Goal: Task Accomplishment & Management: Manage account settings

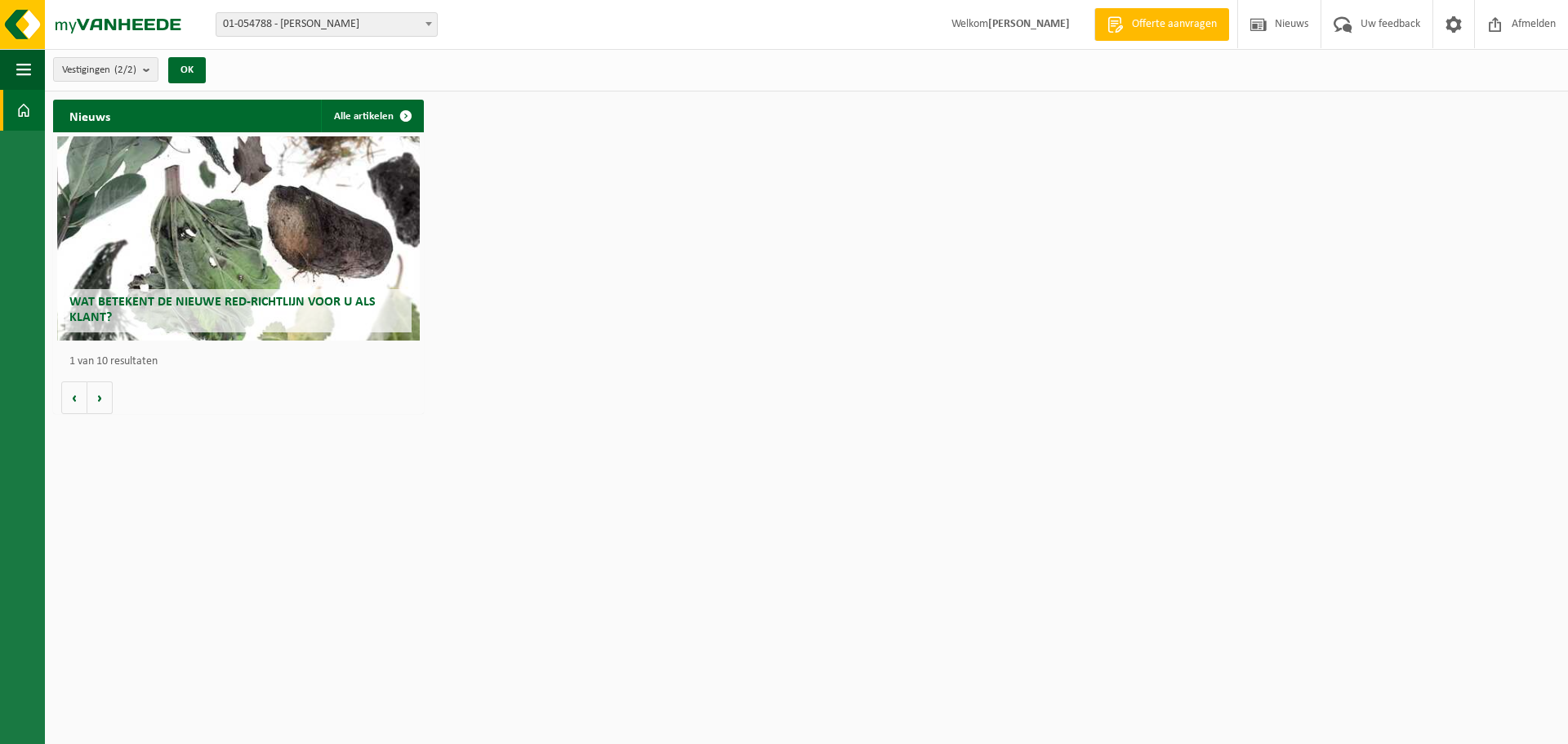
click at [324, 25] on span "01-054788 - [PERSON_NAME]" at bounding box center [327, 25] width 221 height 23
select select "95460"
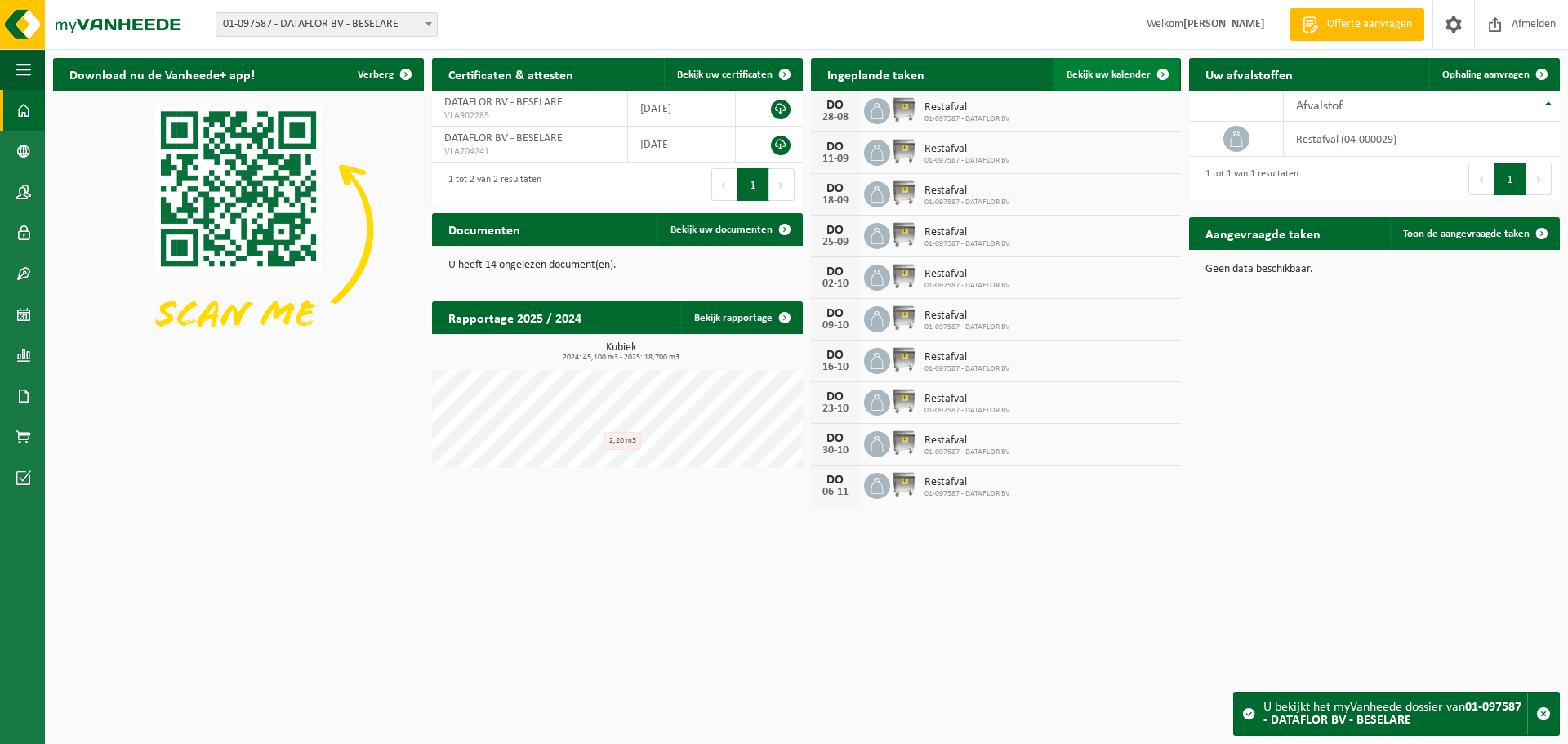
click at [1162, 74] on span at bounding box center [1163, 74] width 32 height 32
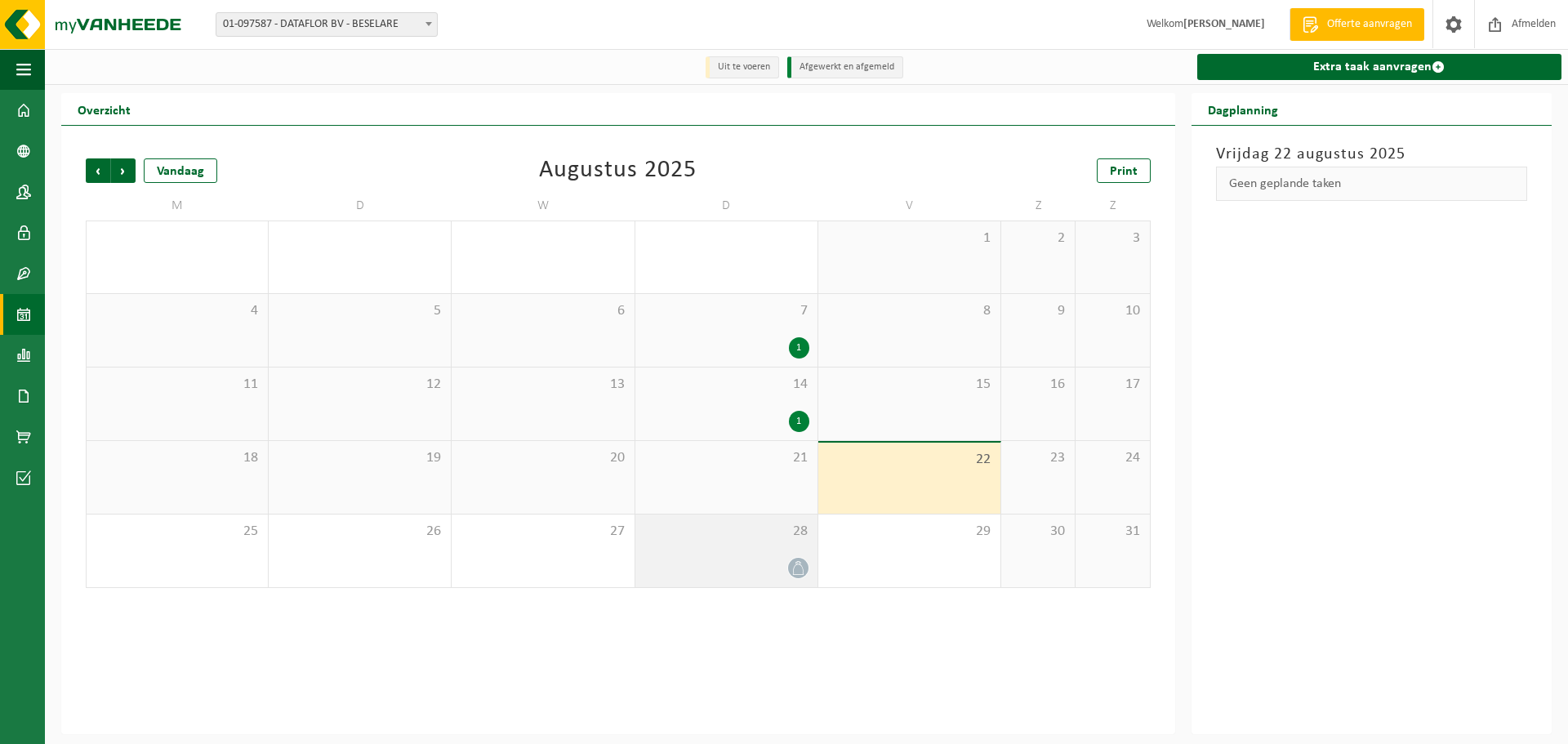
click at [736, 552] on div "28" at bounding box center [726, 551] width 182 height 73
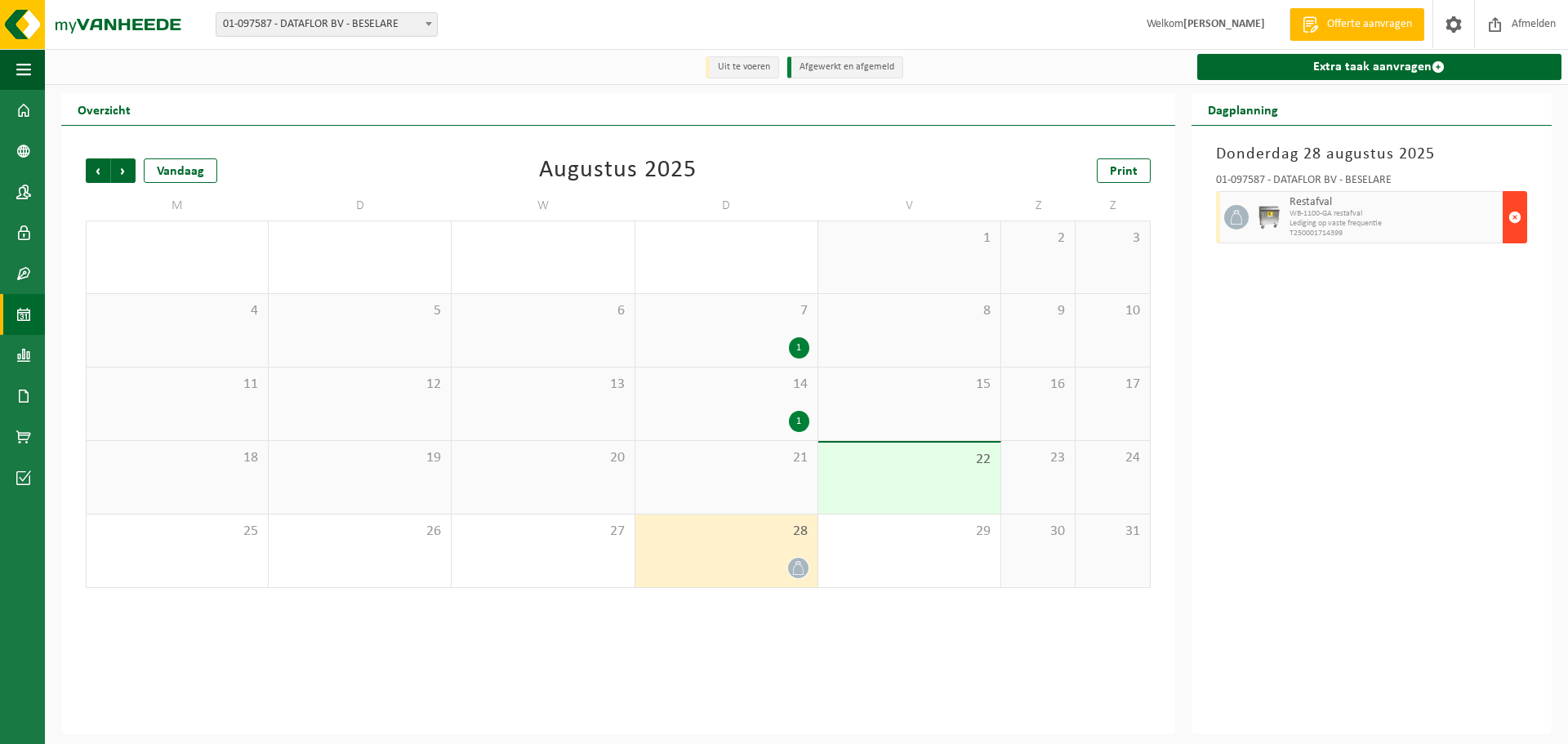
click at [1516, 216] on span "button" at bounding box center [1515, 216] width 13 height 32
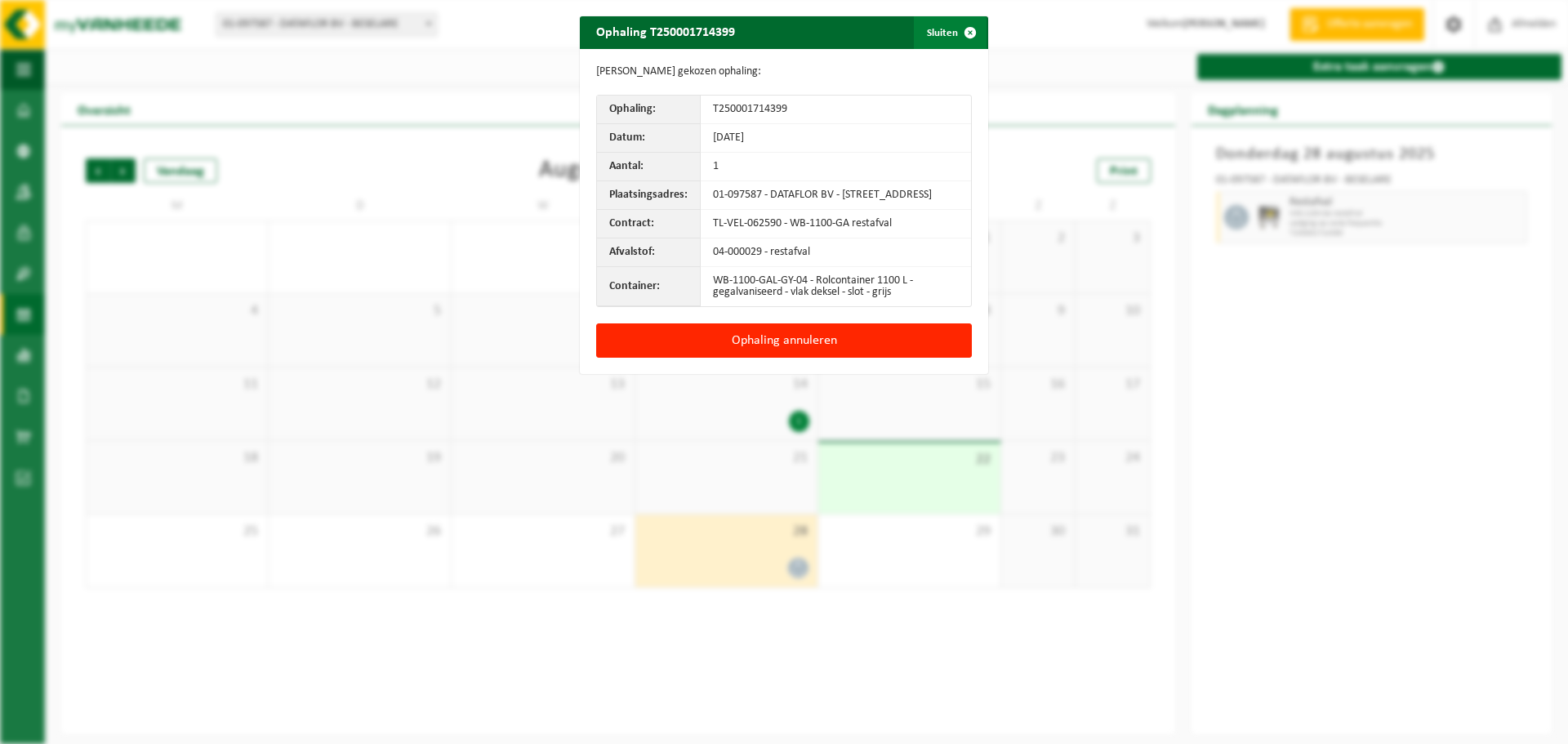
click at [940, 30] on button "Sluiten" at bounding box center [950, 32] width 73 height 32
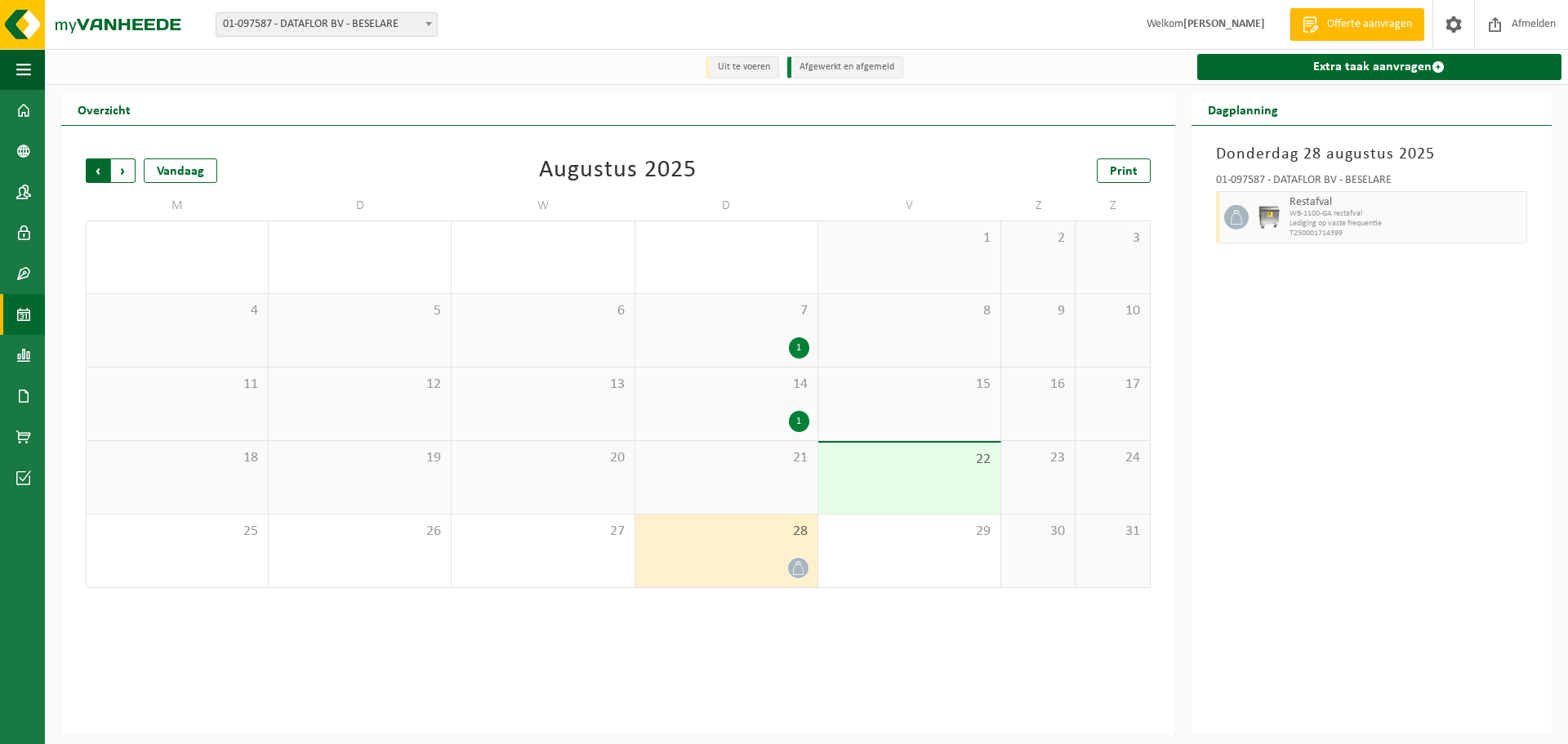
click at [124, 174] on span "Volgende" at bounding box center [124, 171] width 25 height 25
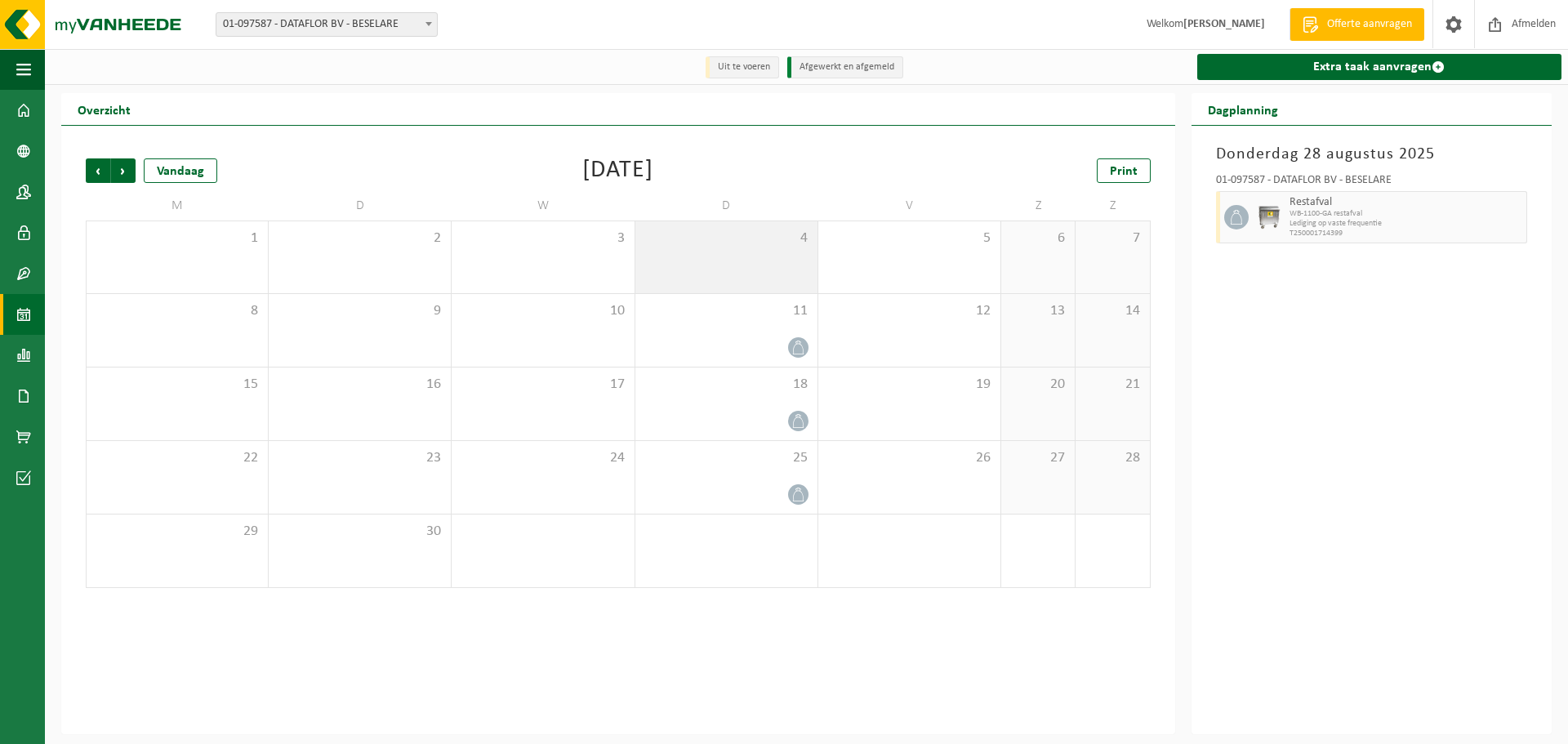
click at [775, 260] on div "4" at bounding box center [726, 257] width 182 height 72
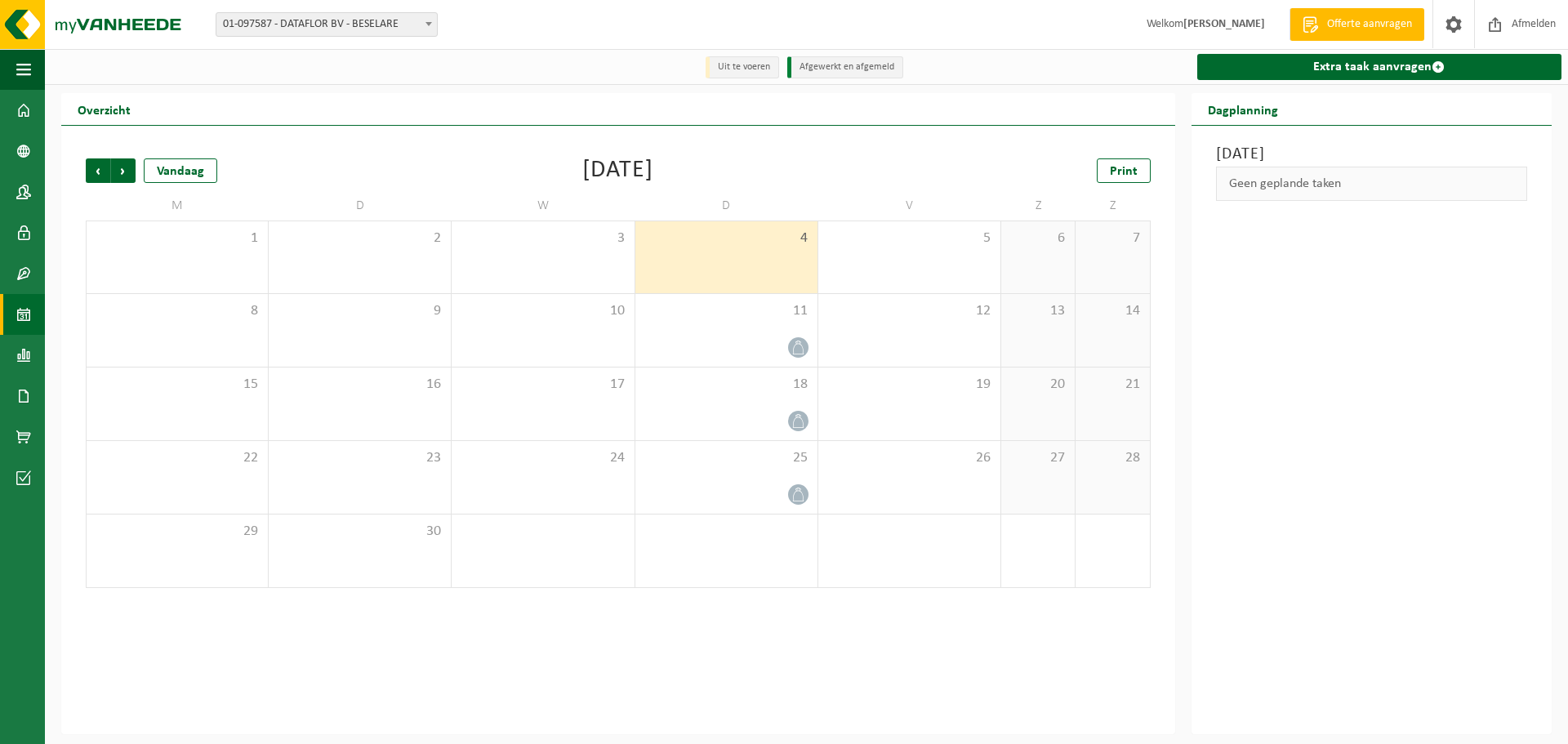
click at [744, 241] on span "4" at bounding box center [726, 239] width 166 height 18
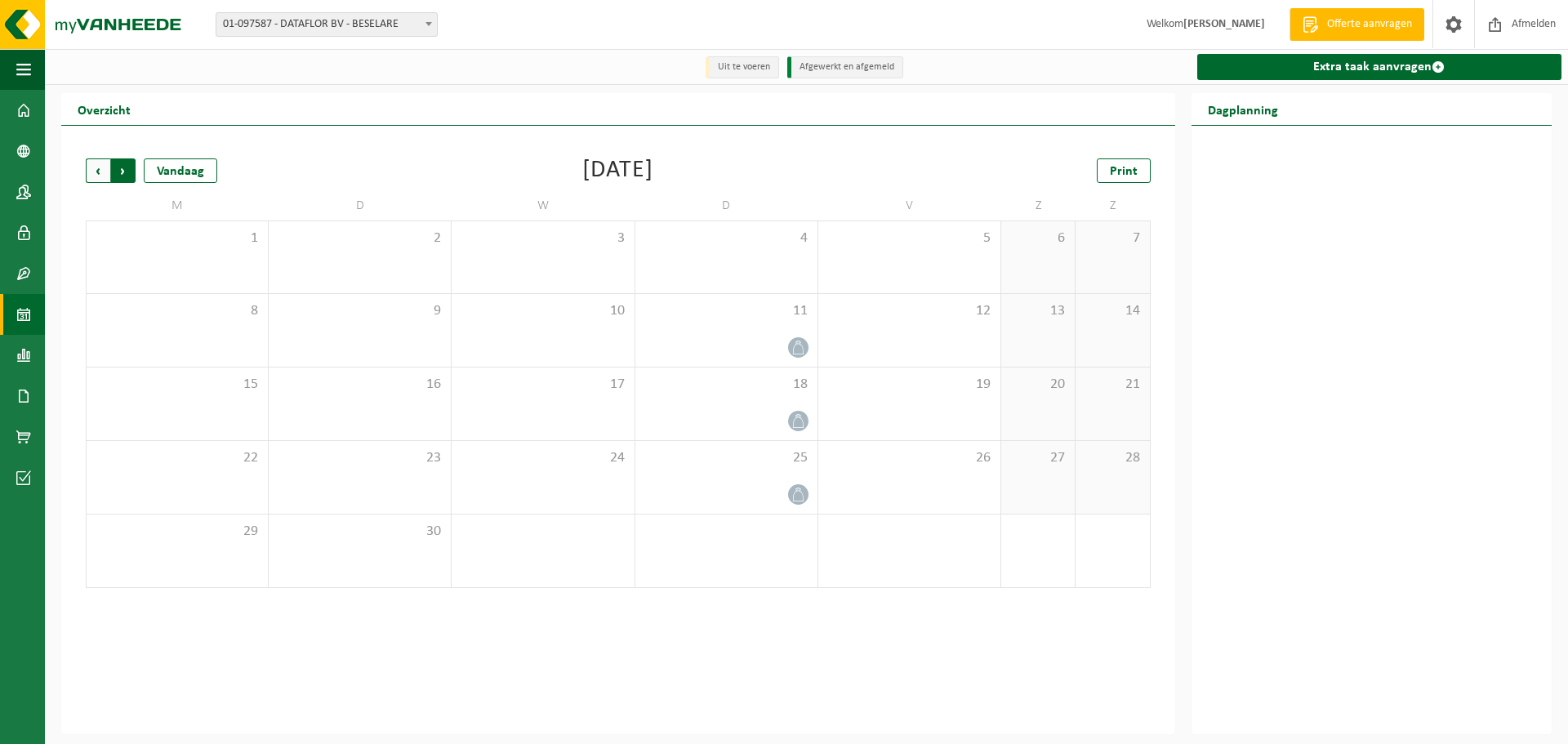
click at [97, 171] on span "Vorige" at bounding box center [98, 171] width 25 height 25
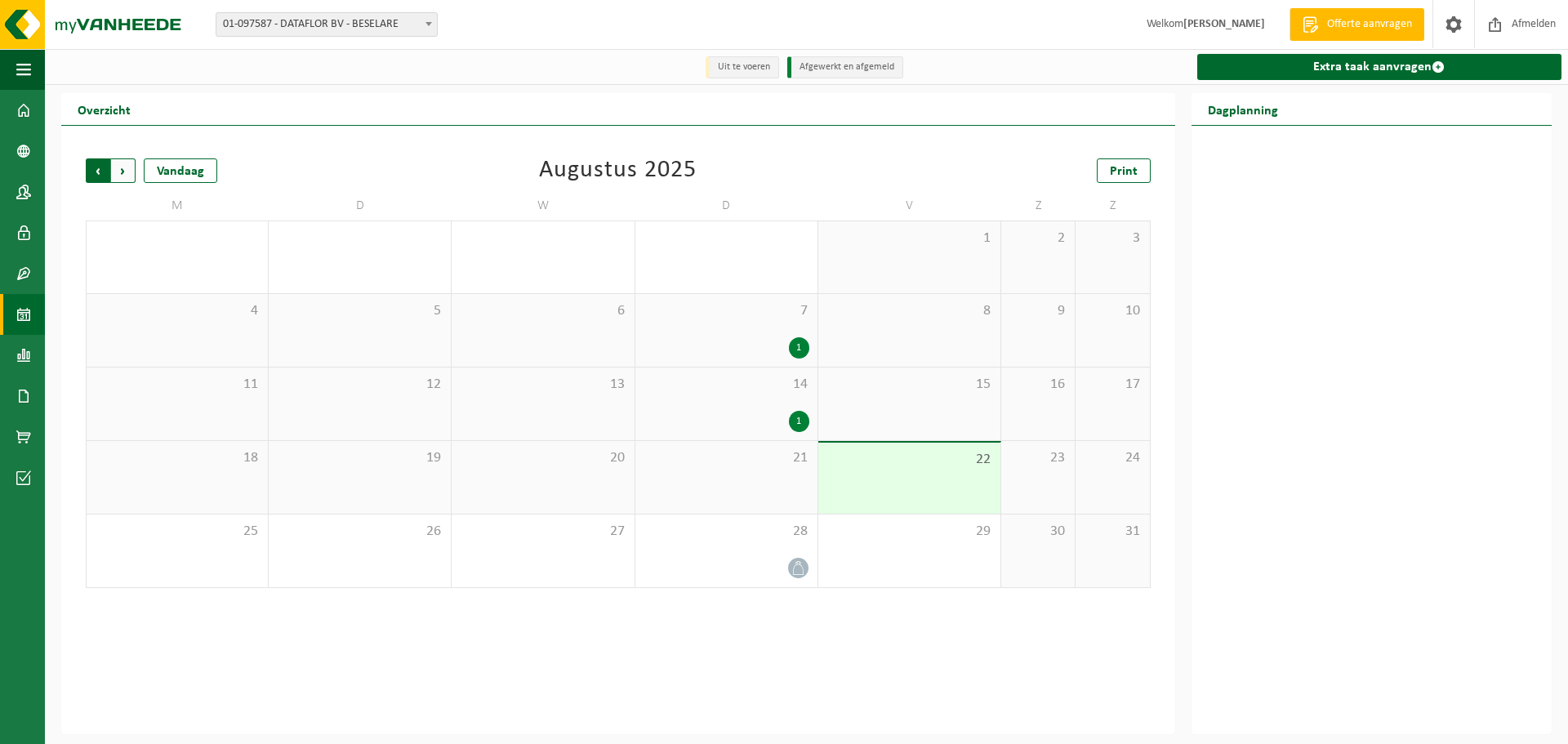
click at [123, 170] on span "Volgende" at bounding box center [124, 171] width 25 height 25
